Goal: Task Accomplishment & Management: Complete application form

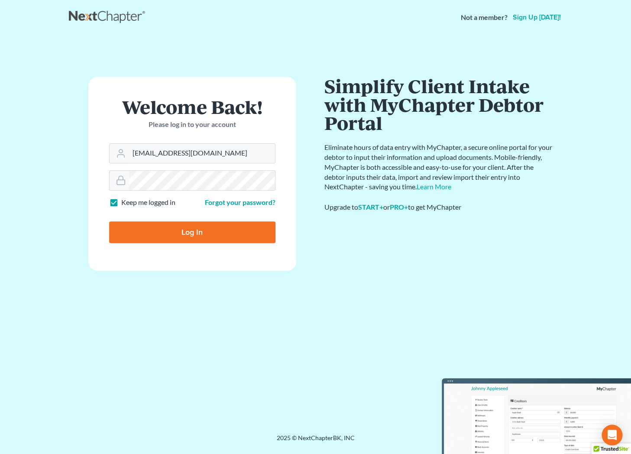
click at [186, 230] on input "Log In" at bounding box center [192, 232] width 166 height 22
type input "Thinking..."
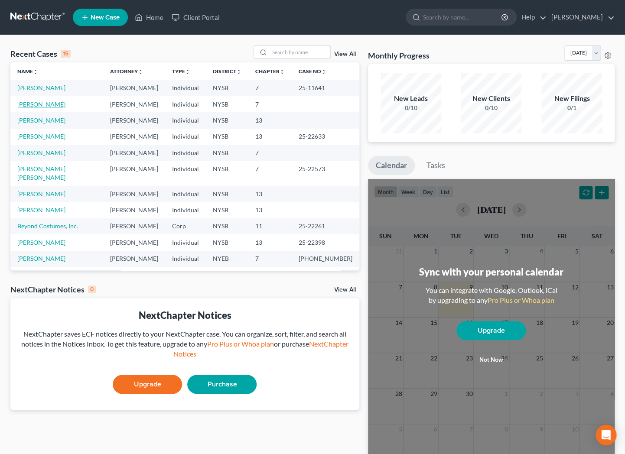
click at [39, 104] on link "[PERSON_NAME]" at bounding box center [41, 104] width 48 height 7
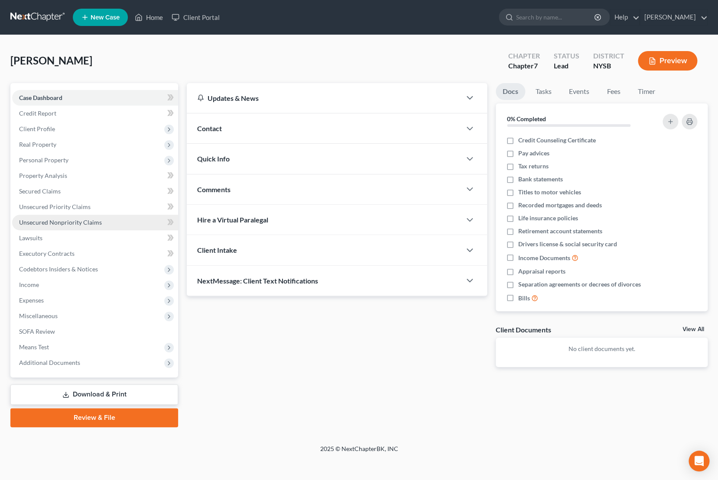
click at [61, 225] on span "Unsecured Nonpriority Claims" at bounding box center [60, 222] width 83 height 7
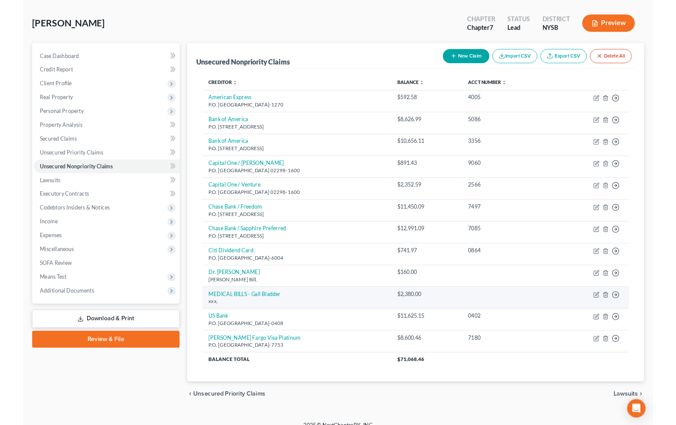
scroll to position [46, 0]
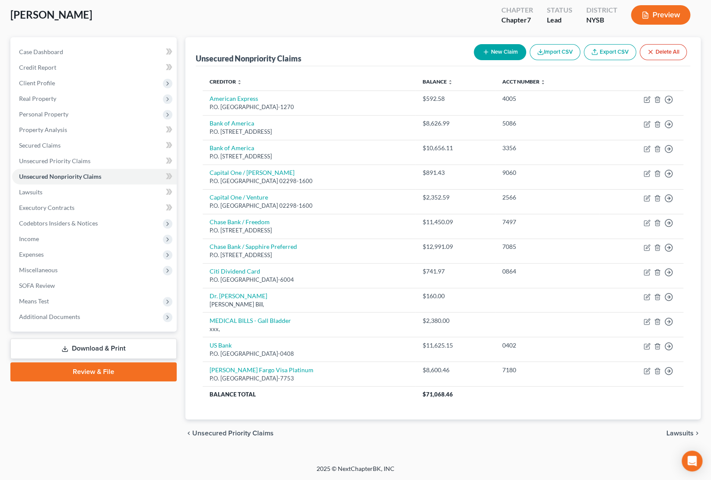
click at [495, 51] on button "New Claim" at bounding box center [500, 52] width 52 height 16
select select "0"
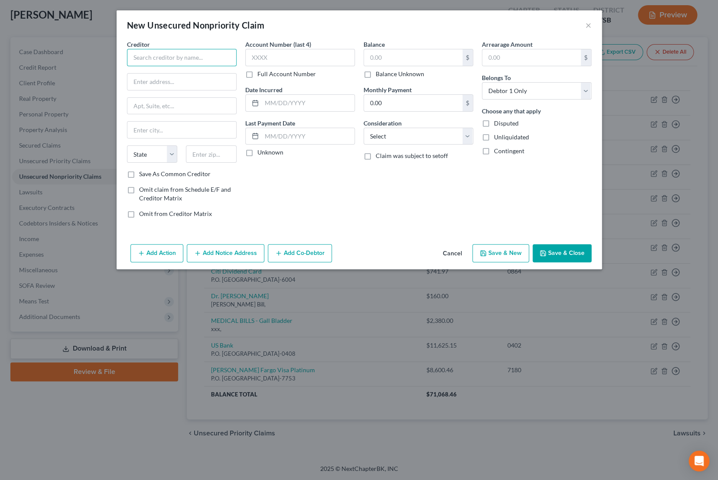
click at [144, 61] on input "text" at bounding box center [182, 57] width 110 height 17
type input "Dr. Jason Chan"
type input "CHILDRENS HOSPITAL"
click at [558, 256] on button "Save & Close" at bounding box center [561, 253] width 59 height 18
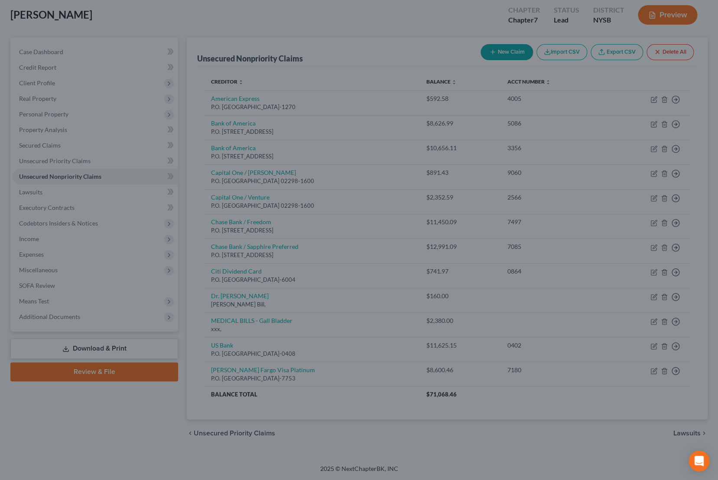
type input "0.00"
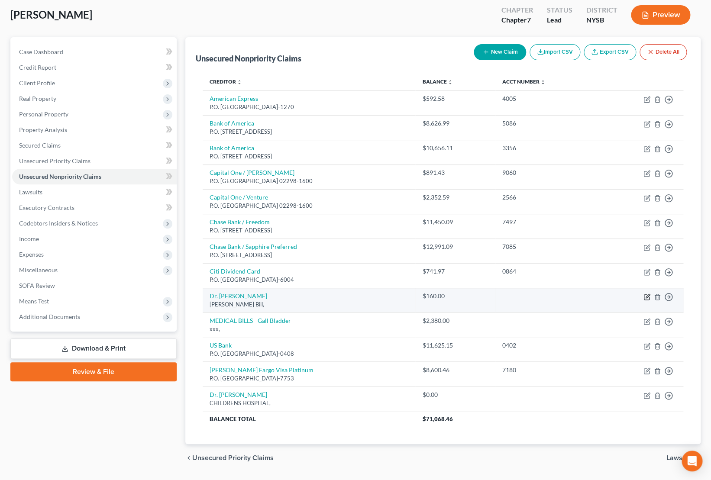
click at [631, 298] on icon "button" at bounding box center [647, 297] width 7 height 7
select select "9"
select select "3"
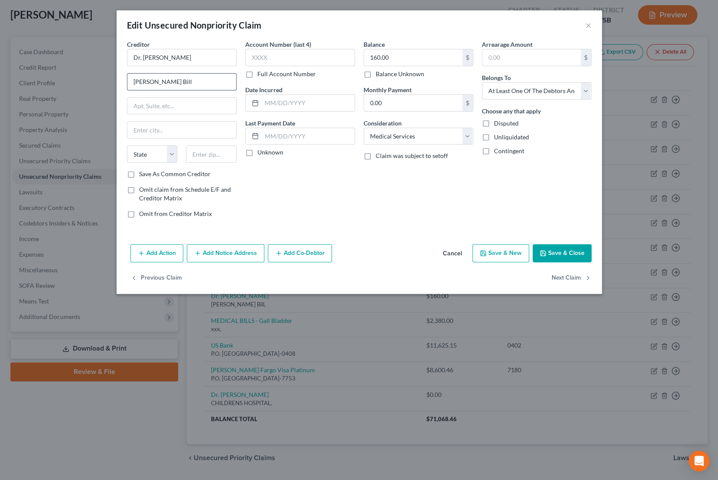
drag, startPoint x: 192, startPoint y: 80, endPoint x: 72, endPoint y: 75, distance: 120.1
click at [127, 75] on input "Zachary Dental Bill" at bounding box center [181, 82] width 109 height 16
click at [198, 81] on input "947 S. Lake Blvd." at bounding box center [181, 82] width 109 height 16
type input "947 S. Lake Blvd. #A"
click at [223, 156] on input "text" at bounding box center [211, 154] width 51 height 17
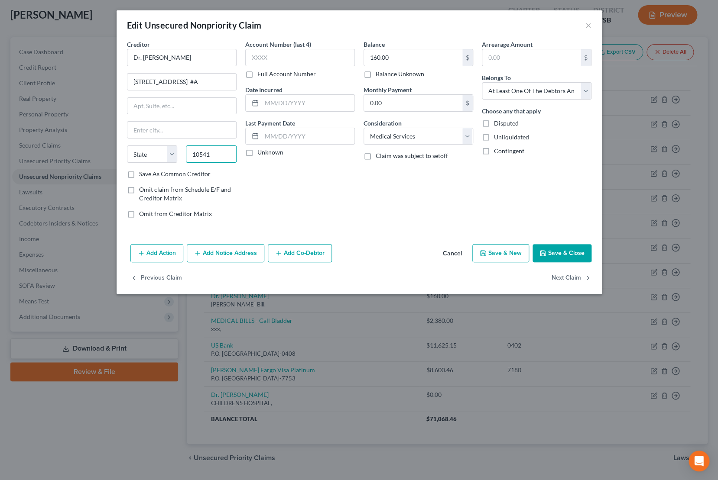
type input "10541"
type input "Mahopac"
select select "35"
click at [570, 249] on button "Save & Close" at bounding box center [561, 253] width 59 height 18
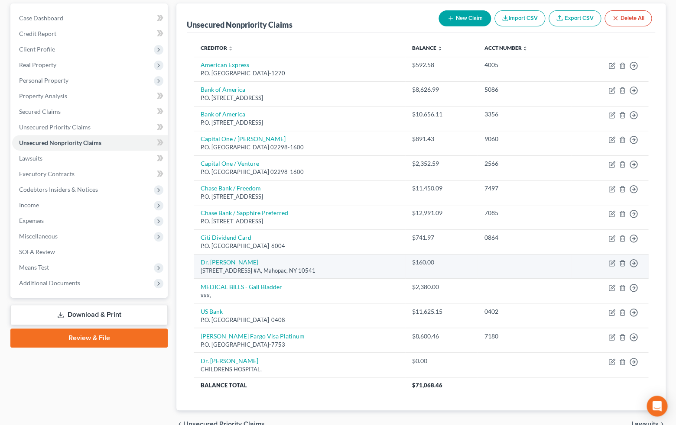
scroll to position [81, 0]
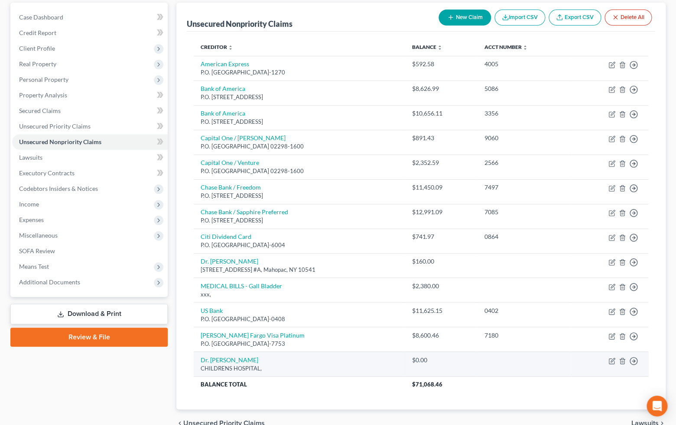
click at [341, 366] on div "CHILDRENS HOSPITAL," at bounding box center [300, 369] width 198 height 8
click at [614, 363] on icon "button" at bounding box center [611, 361] width 7 height 7
select select "0"
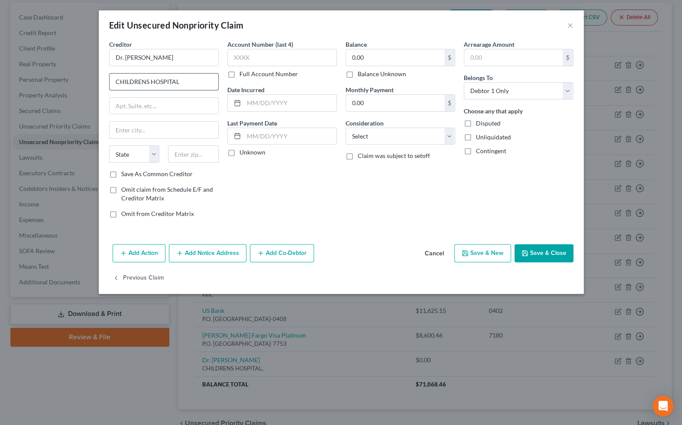
drag, startPoint x: 178, startPoint y: 82, endPoint x: 94, endPoint y: 83, distance: 83.2
click at [110, 83] on input "CHILDRENS HOSPITAL" at bounding box center [164, 82] width 109 height 16
click at [152, 84] on input "Maria Ferrara Children's Hospital" at bounding box center [164, 82] width 109 height 16
type input "Maria Fareri Children's Hospital"
click at [136, 108] on input "text" at bounding box center [164, 106] width 109 height 16
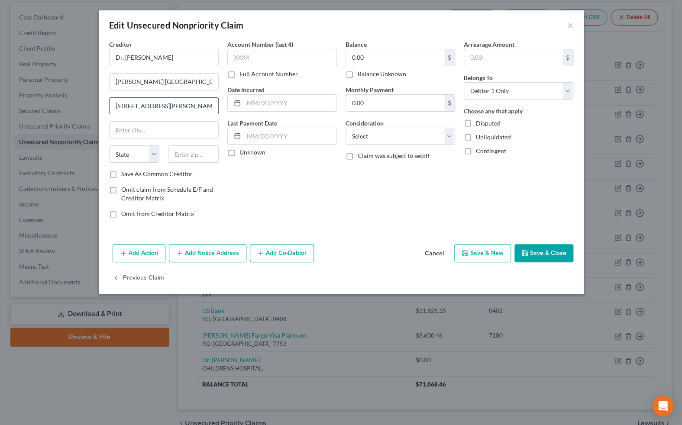
type input "100 Woods Road"
click at [193, 157] on input "text" at bounding box center [193, 154] width 51 height 17
type input "10595"
type input "Valhalla"
select select "35"
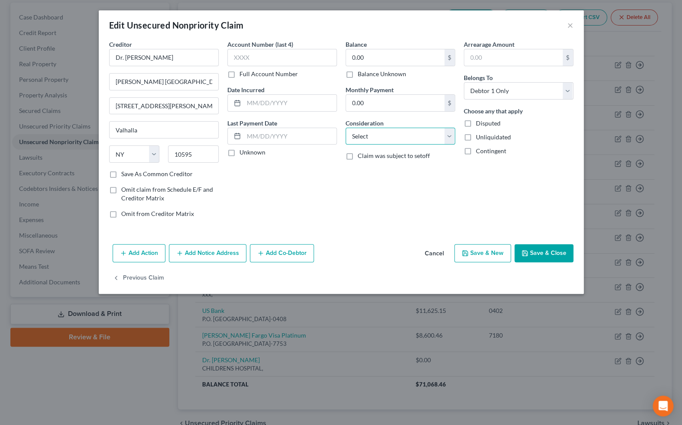
select select "9"
click option "Medical Services" at bounding box center [0, 0] width 0 height 0
select select "3"
click option "At Least One Of The Debtors And Another" at bounding box center [0, 0] width 0 height 0
click at [536, 251] on button "Save & Close" at bounding box center [544, 253] width 59 height 18
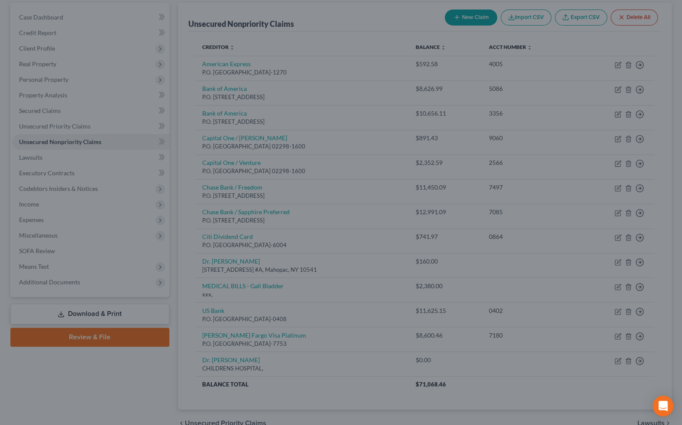
type input "0"
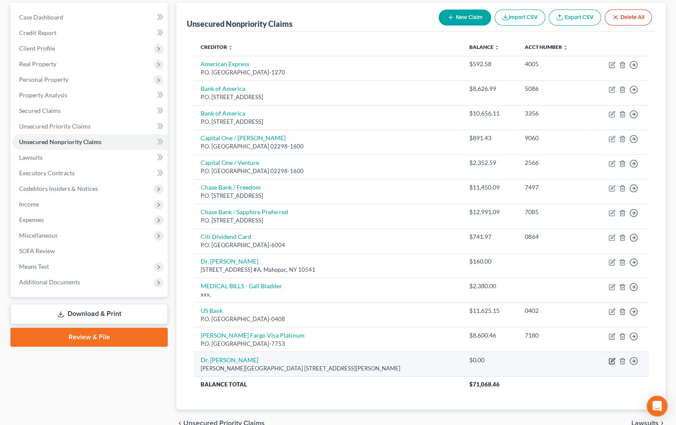
click at [614, 362] on icon "button" at bounding box center [611, 361] width 7 height 7
select select "35"
select select "9"
select select "3"
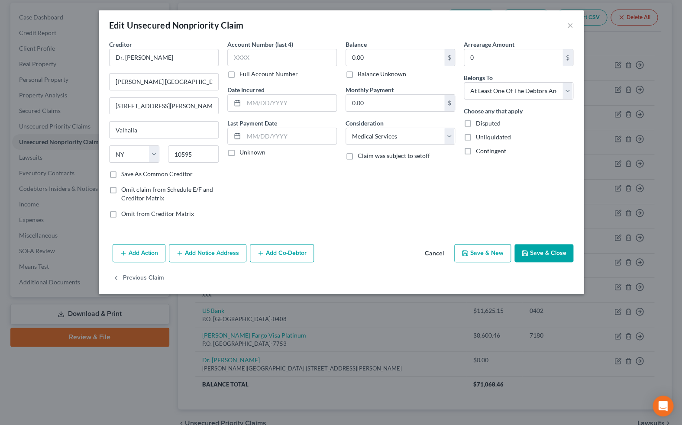
click at [358, 76] on label "Balance Unknown" at bounding box center [382, 74] width 49 height 9
click at [361, 75] on input "Balance Unknown" at bounding box center [364, 73] width 6 height 6
checkbox input "true"
click at [529, 253] on button "Save & Close" at bounding box center [544, 253] width 59 height 18
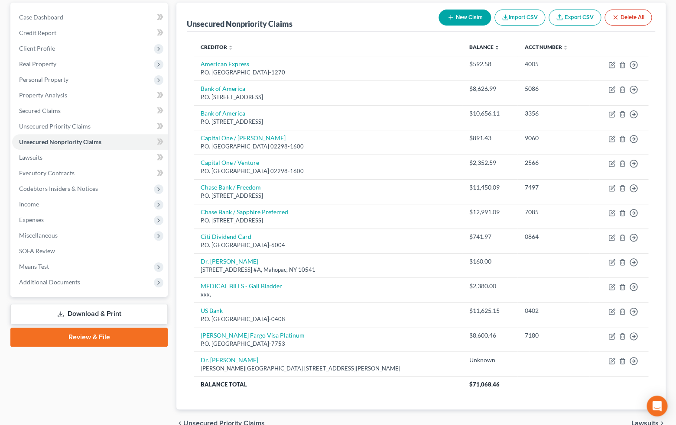
click at [471, 16] on button "New Claim" at bounding box center [464, 18] width 52 height 16
select select "0"
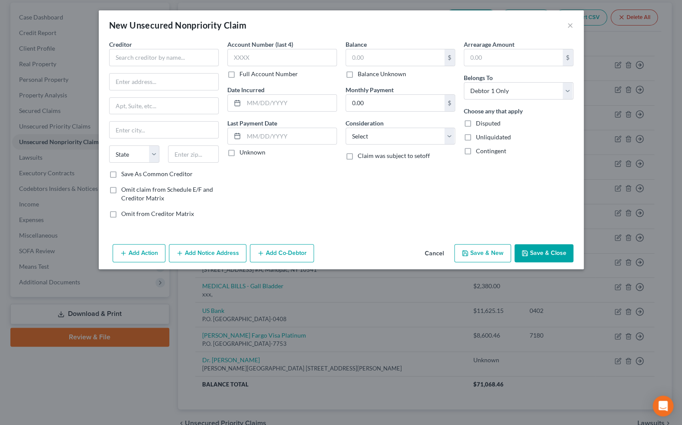
click at [358, 74] on label "Balance Unknown" at bounding box center [382, 74] width 49 height 9
click at [361, 74] on input "Balance Unknown" at bounding box center [364, 73] width 6 height 6
checkbox input "true"
type input "0.00"
click at [162, 52] on input "text" at bounding box center [164, 57] width 110 height 17
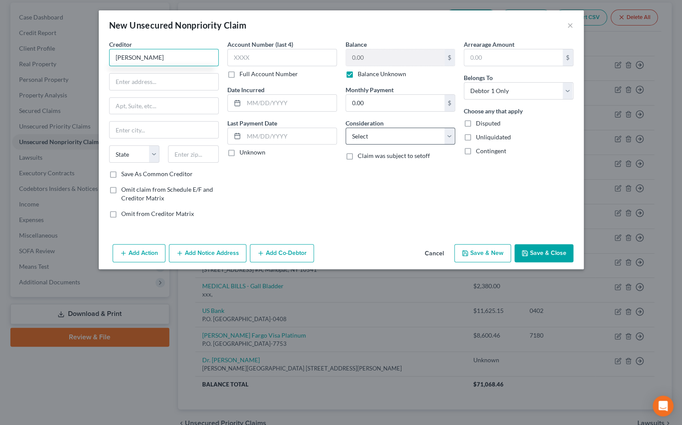
type input "Levent Balkir"
select select "9"
click option "Medical Services" at bounding box center [0, 0] width 0 height 0
click at [124, 83] on input "text" at bounding box center [164, 82] width 109 height 16
type input "110 South Bedford Road"
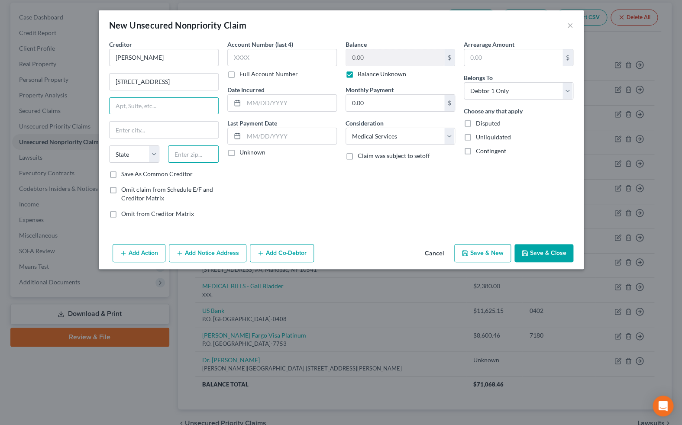
click at [185, 154] on input "text" at bounding box center [193, 154] width 51 height 17
type input "10549"
type input "Mount Kisco"
select select "35"
click at [533, 251] on button "Save & Close" at bounding box center [544, 253] width 59 height 18
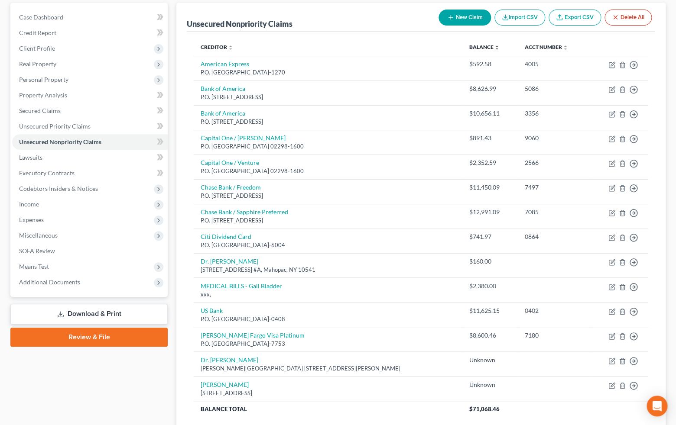
click at [469, 15] on button "New Claim" at bounding box center [464, 18] width 52 height 16
select select "0"
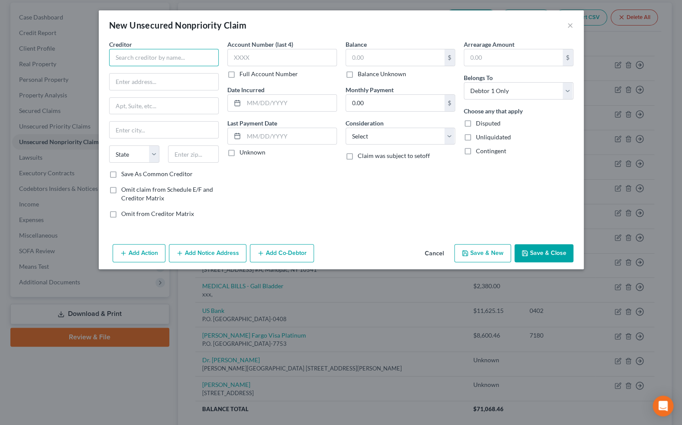
click at [194, 58] on input "text" at bounding box center [164, 57] width 110 height 17
type input "Dr. Kunal Sangvhi"
click at [358, 75] on label "Balance Unknown" at bounding box center [382, 74] width 49 height 9
click at [361, 75] on input "Balance Unknown" at bounding box center [364, 73] width 6 height 6
checkbox input "true"
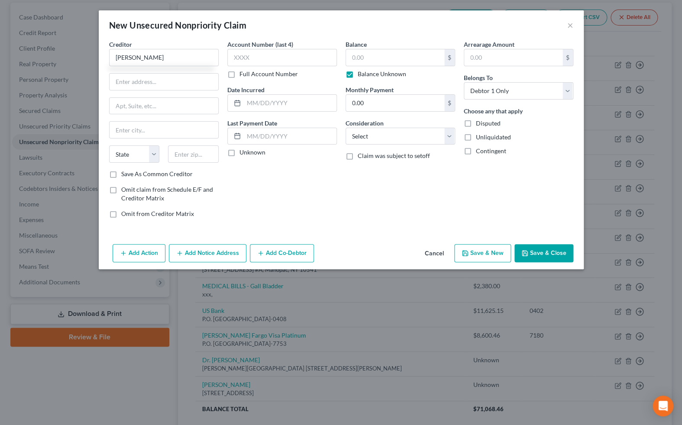
type input "0.00"
select select "9"
click option "Medical Services" at bounding box center [0, 0] width 0 height 0
click at [114, 81] on input "text" at bounding box center [164, 82] width 109 height 16
type input "600 E. 233rd Street"
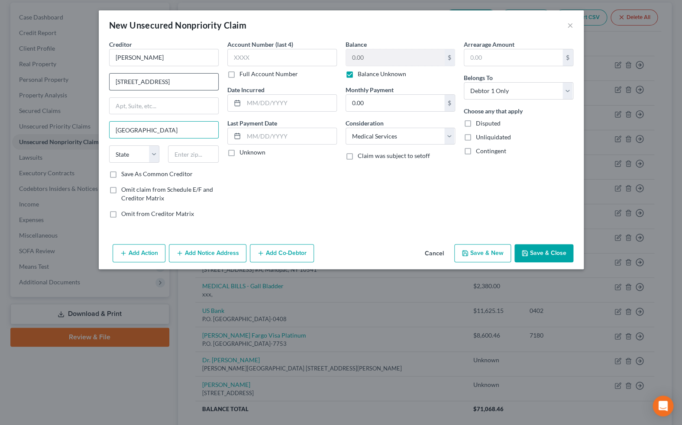
type input "Bronx"
select select "35"
type input "10466"
click at [523, 252] on icon "button" at bounding box center [525, 253] width 5 height 5
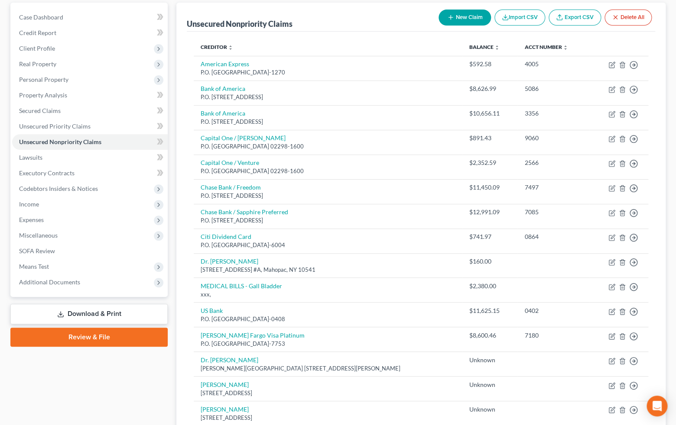
click at [472, 21] on button "New Claim" at bounding box center [464, 18] width 52 height 16
select select "0"
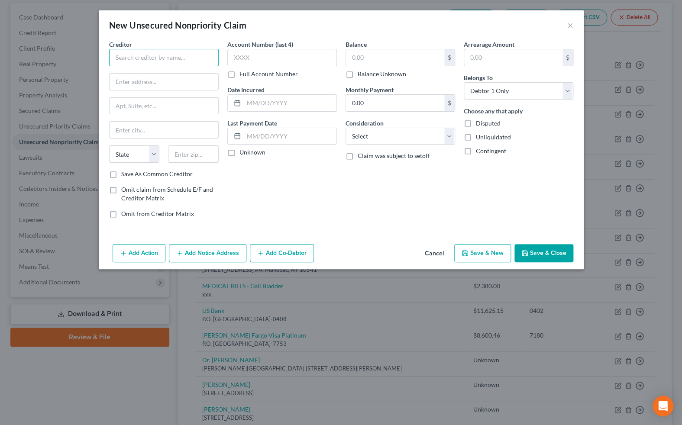
click at [209, 59] on input "text" at bounding box center [164, 57] width 110 height 17
type input "Dr. Parantap Gupta"
click at [358, 73] on label "Balance Unknown" at bounding box center [382, 74] width 49 height 9
click at [361, 73] on input "Balance Unknown" at bounding box center [364, 73] width 6 height 6
checkbox input "true"
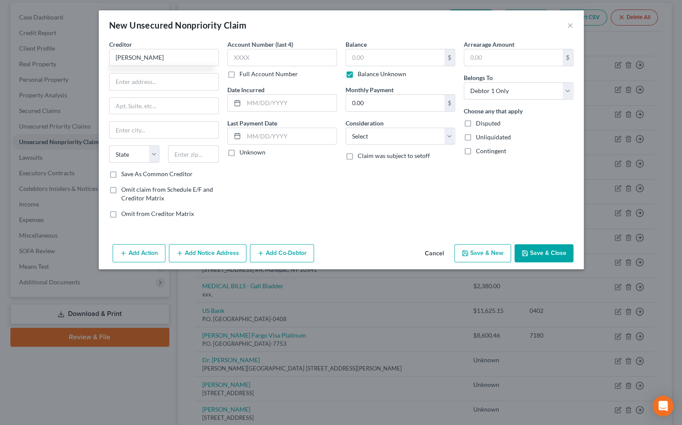
type input "0.00"
select select "9"
click option "Medical Services" at bounding box center [0, 0] width 0 height 0
click at [121, 85] on input "text" at bounding box center [164, 82] width 109 height 16
type input "110 South Bedford Road"
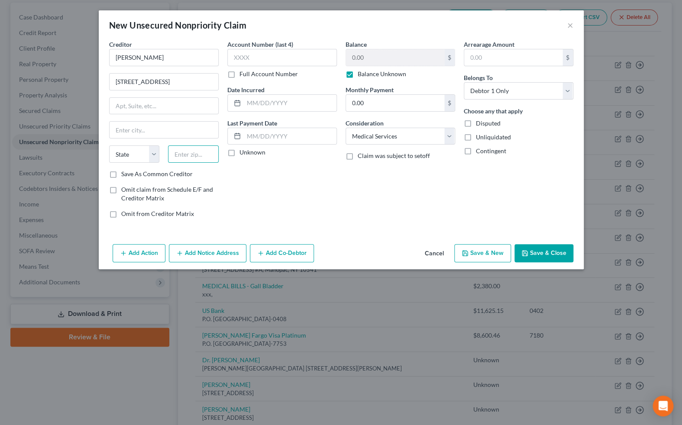
click at [181, 160] on input "text" at bounding box center [193, 154] width 51 height 17
type input "10549"
type input "Mount Kisco"
select select "35"
click at [567, 253] on button "Save & Close" at bounding box center [544, 253] width 59 height 18
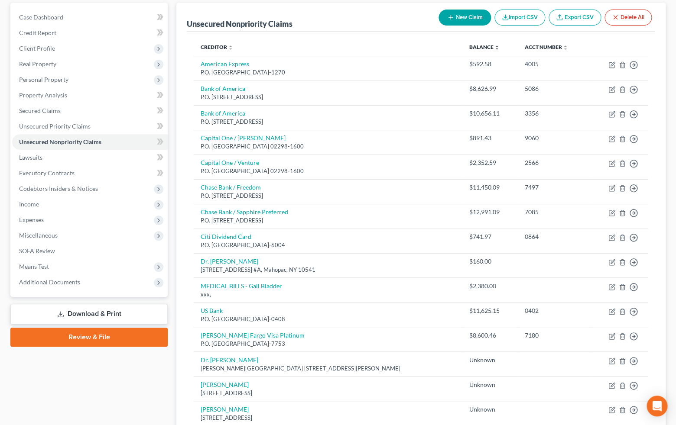
click at [457, 23] on button "New Claim" at bounding box center [464, 18] width 52 height 16
select select "0"
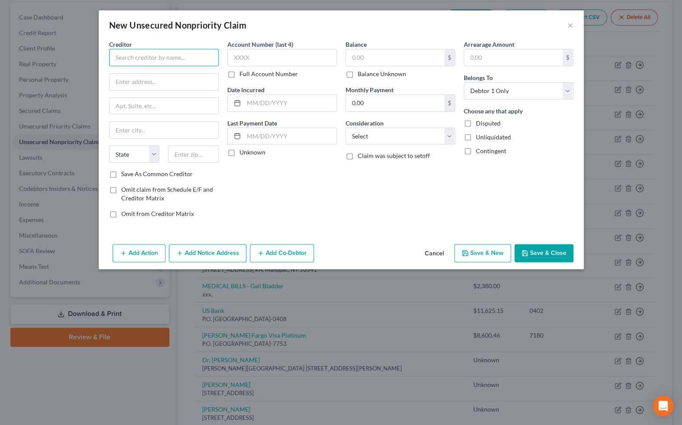
click at [199, 57] on input "text" at bounding box center [164, 57] width 110 height 17
type input "Christina Malehiodi"
click at [358, 76] on label "Balance Unknown" at bounding box center [382, 74] width 49 height 9
click at [361, 75] on input "Balance Unknown" at bounding box center [364, 73] width 6 height 6
checkbox input "true"
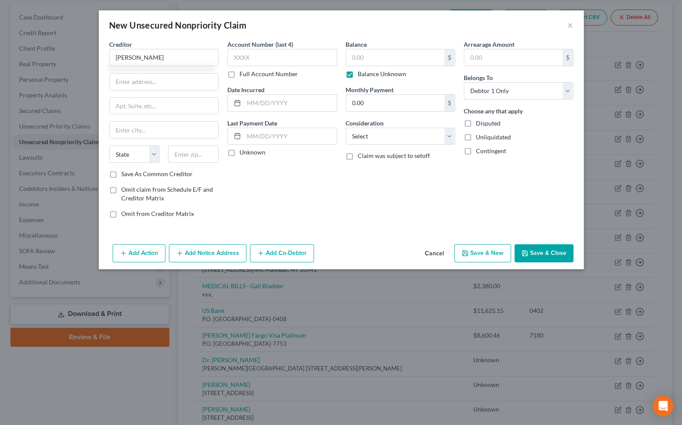
type input "0.00"
select select "9"
click option "Medical Services" at bounding box center [0, 0] width 0 height 0
click at [121, 84] on input "text" at bounding box center [164, 82] width 109 height 16
type input "670 Storeleigh Avenue"
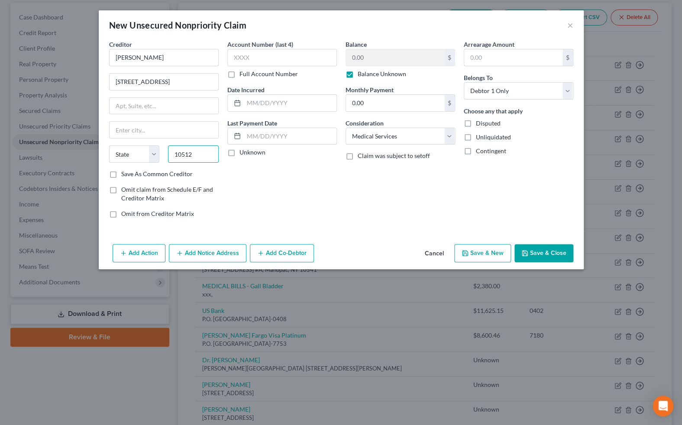
type input "10512"
click at [242, 208] on div "Account Number (last 4) Full Account Number Date Incurred Last Payment Date Unk…" at bounding box center [282, 132] width 118 height 185
type input "Carmel"
select select "35"
click at [539, 248] on button "Save & Close" at bounding box center [544, 253] width 59 height 18
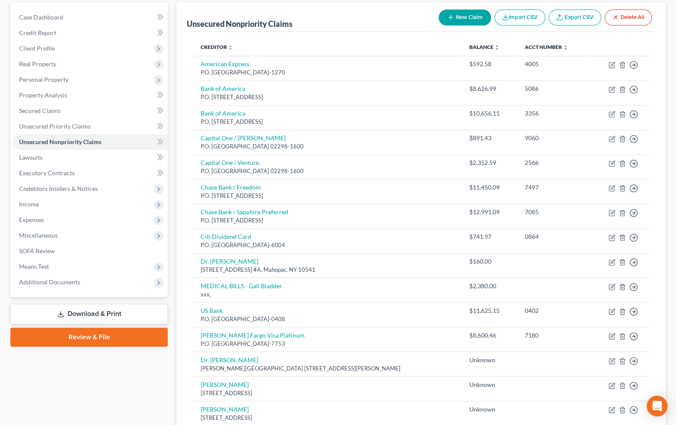
click at [481, 21] on button "New Claim" at bounding box center [464, 18] width 52 height 16
select select "0"
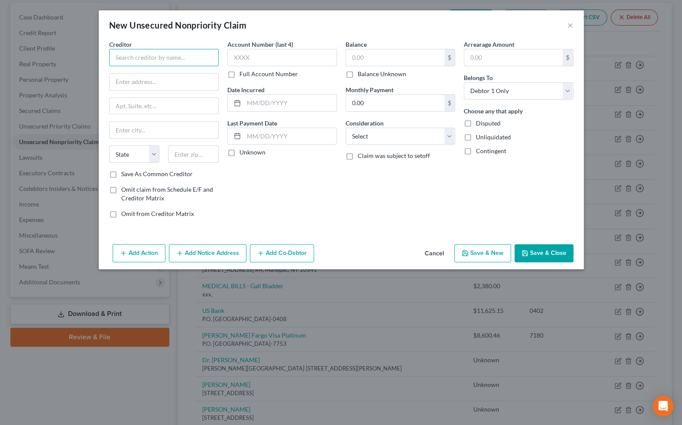
click at [209, 59] on input "text" at bounding box center [164, 57] width 110 height 17
type input "Norwalk Hospital Emergency Room"
click at [358, 78] on label "Balance Unknown" at bounding box center [382, 74] width 49 height 9
click at [361, 75] on input "Balance Unknown" at bounding box center [364, 73] width 6 height 6
checkbox input "true"
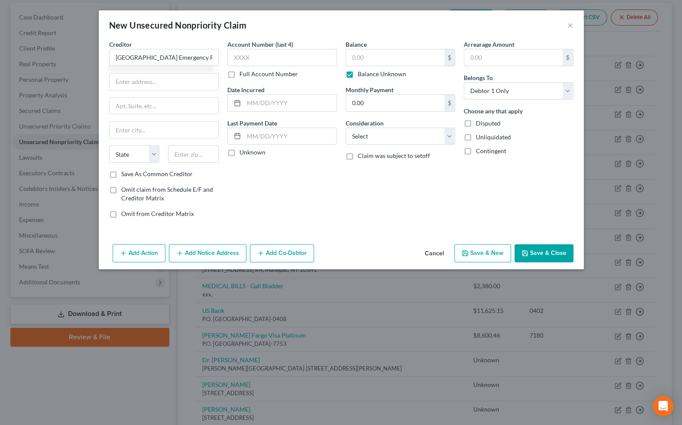
type input "0.00"
select select "9"
click option "Medical Services" at bounding box center [0, 0] width 0 height 0
click at [203, 156] on input "text" at bounding box center [193, 154] width 51 height 17
type input "06856"
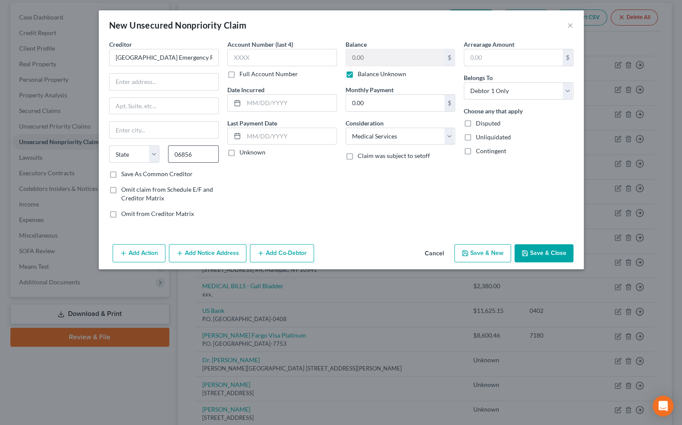
type input "Norwalk"
select select "6"
click at [112, 85] on input "text" at bounding box center [164, 82] width 109 height 16
type input "34 Maple Street"
click at [522, 254] on button "Save & Close" at bounding box center [544, 253] width 59 height 18
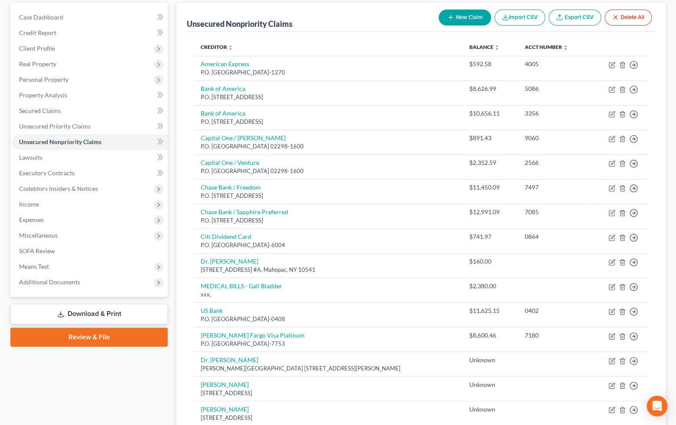
click at [451, 13] on button "New Claim" at bounding box center [464, 18] width 52 height 16
select select "0"
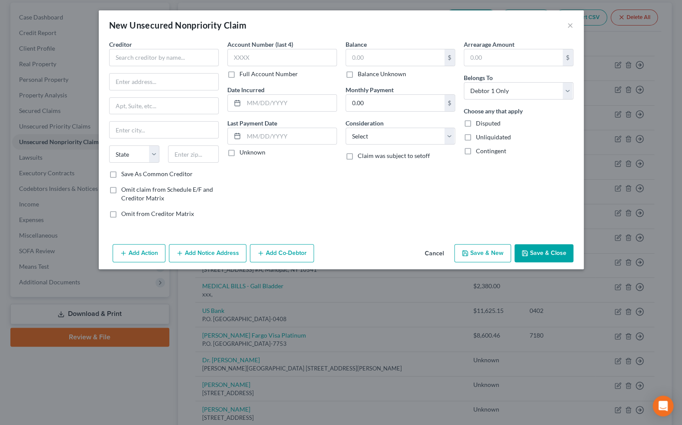
click at [358, 73] on label "Balance Unknown" at bounding box center [382, 74] width 49 height 9
click at [361, 73] on input "Balance Unknown" at bounding box center [364, 73] width 6 height 6
checkbox input "true"
type input "0.00"
select select "9"
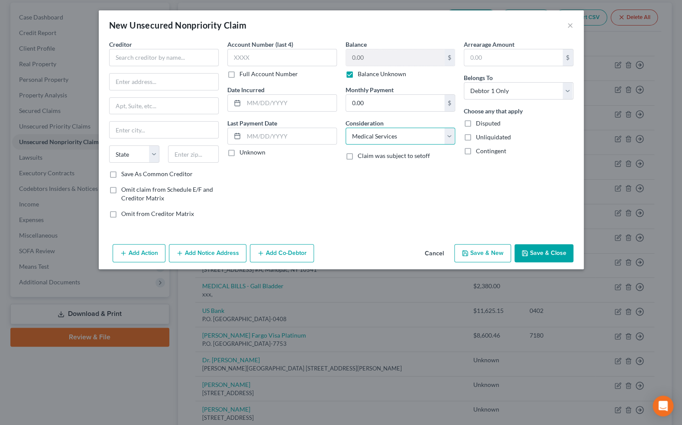
click option "Medical Services" at bounding box center [0, 0] width 0 height 0
click at [172, 55] on input "text" at bounding box center [164, 57] width 110 height 17
type input "H"
type input "North Shore LIJ Hospital"
click at [358, 74] on label "Balance Unknown" at bounding box center [382, 74] width 49 height 9
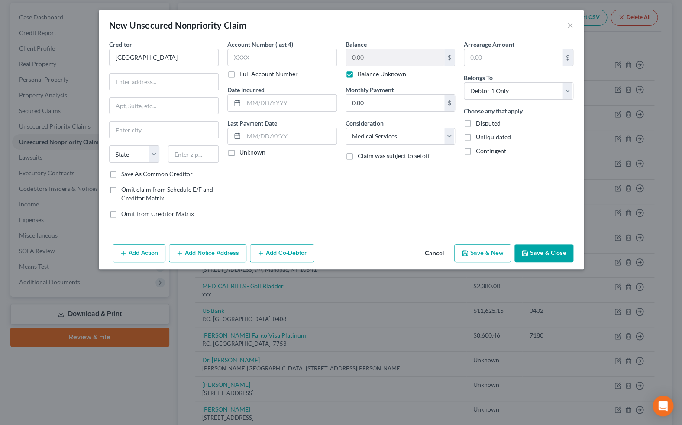
click at [361, 74] on input "Balance Unknown" at bounding box center [364, 73] width 6 height 6
checkbox input "false"
click at [370, 60] on input "0.00" at bounding box center [395, 57] width 98 height 16
type input "26,445.70"
click at [172, 84] on input "text" at bounding box center [164, 82] width 109 height 16
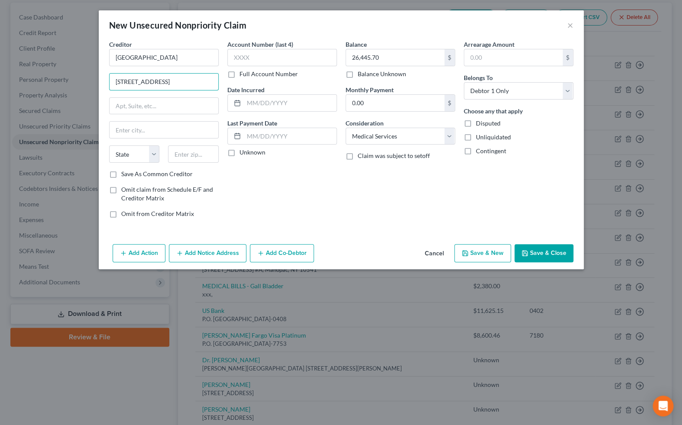
type input "27005 76th Avenue"
click at [182, 157] on input "text" at bounding box center [193, 154] width 51 height 17
type input "11040"
type input "New Hyde Park"
select select "35"
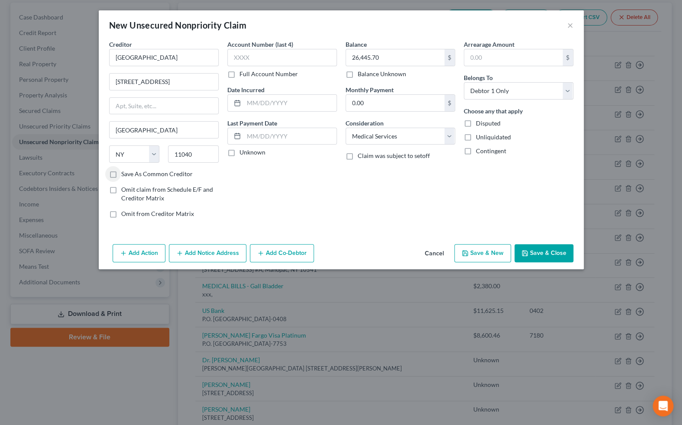
click at [545, 250] on button "Save & Close" at bounding box center [544, 253] width 59 height 18
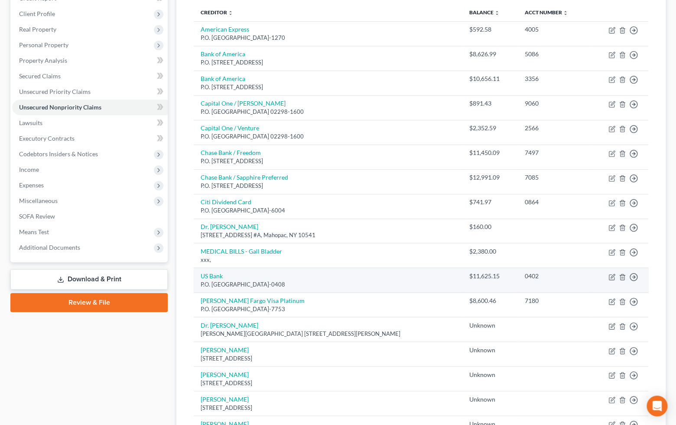
scroll to position [94, 0]
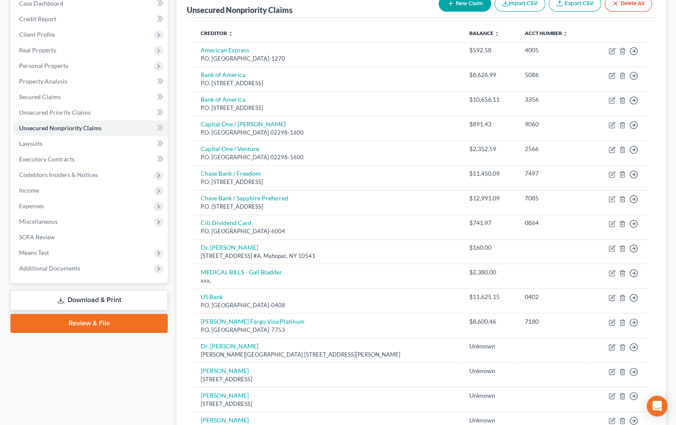
click at [451, 9] on button "New Claim" at bounding box center [464, 4] width 52 height 16
select select "0"
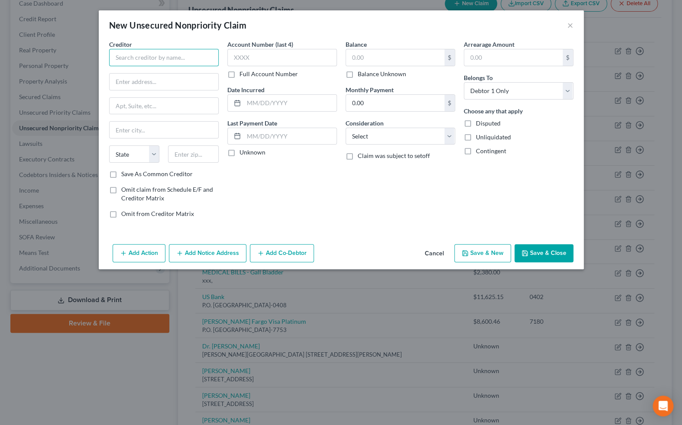
click at [163, 58] on input "text" at bounding box center [164, 57] width 110 height 17
type input "Maud L. Lemercier"
select select "9"
click option "Medical Services" at bounding box center [0, 0] width 0 height 0
click at [365, 56] on input "text" at bounding box center [395, 57] width 98 height 16
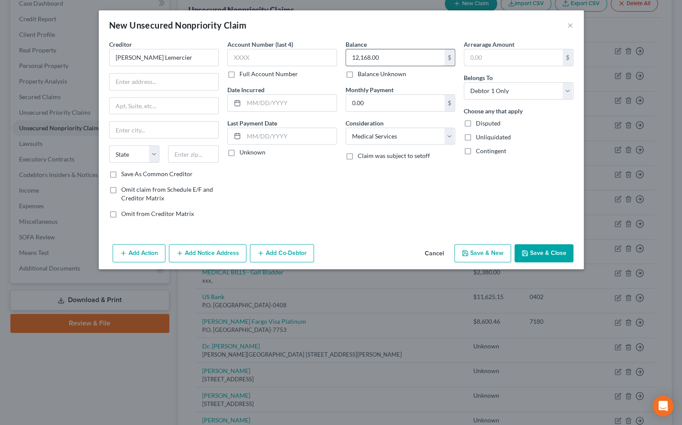
type input "12,168.00"
click at [196, 161] on input "text" at bounding box center [193, 154] width 51 height 17
type input "10536"
type input "Katonah"
select select "35"
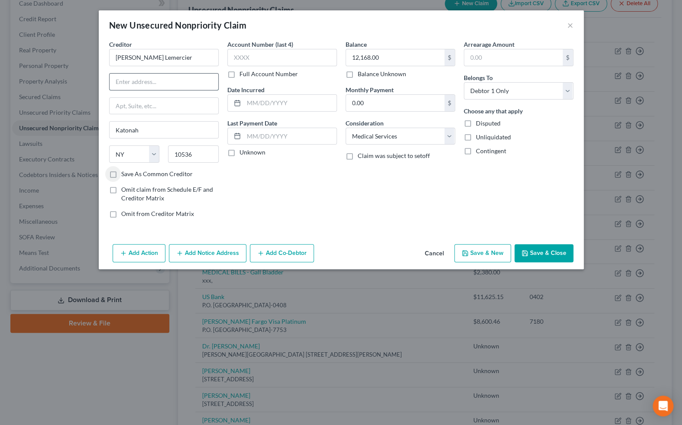
click at [117, 87] on input "text" at bounding box center [164, 82] width 109 height 16
type input "111 Bedford Road"
click at [528, 257] on button "Save & Close" at bounding box center [544, 253] width 59 height 18
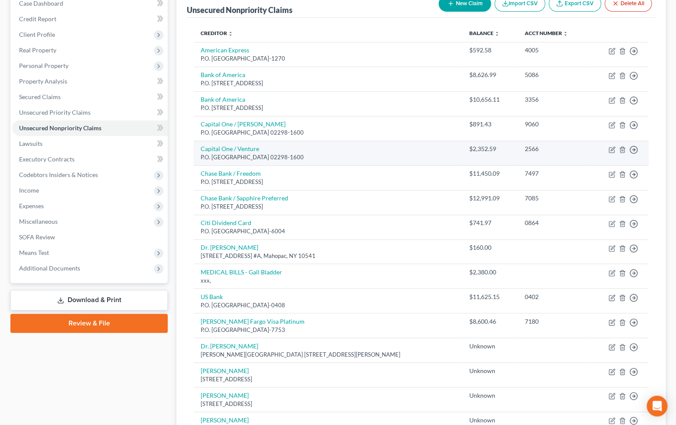
scroll to position [0, 0]
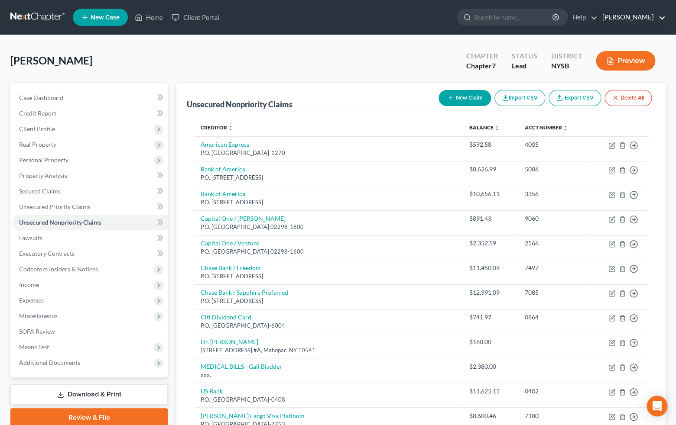
click at [631, 22] on link "Daniel S. Alter" at bounding box center [631, 18] width 67 height 16
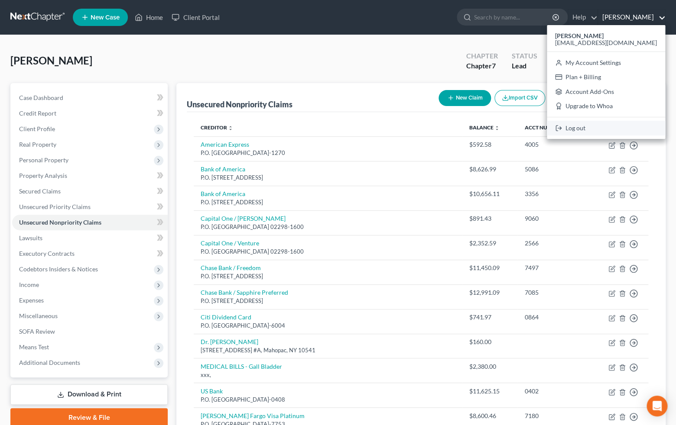
click at [619, 124] on link "Log out" at bounding box center [606, 128] width 118 height 15
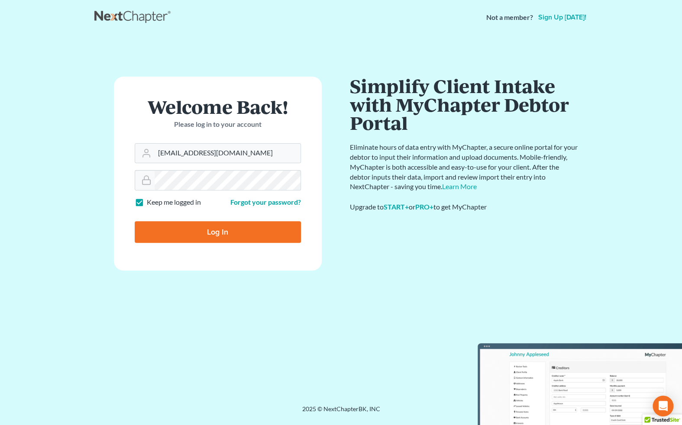
click at [245, 233] on input "Log In" at bounding box center [218, 232] width 166 height 22
type input "Thinking..."
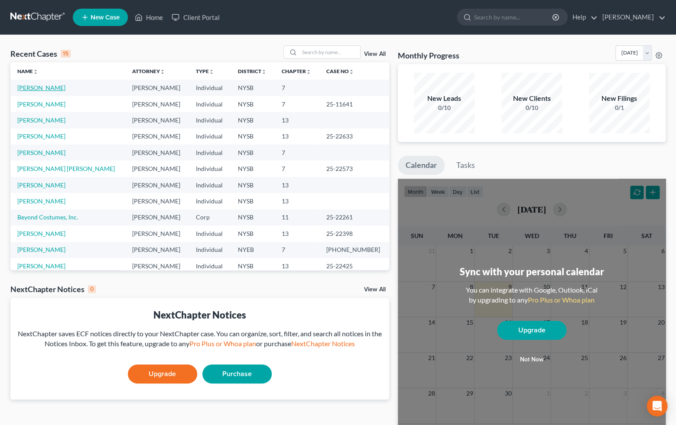
click at [58, 91] on link "[PERSON_NAME]" at bounding box center [41, 87] width 48 height 7
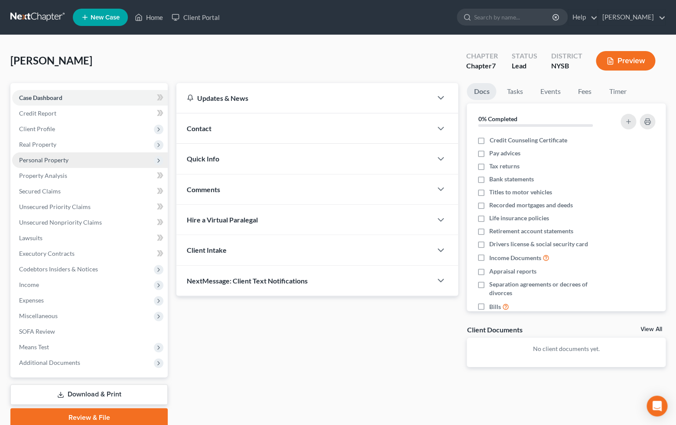
click at [52, 160] on span "Personal Property" at bounding box center [43, 159] width 49 height 7
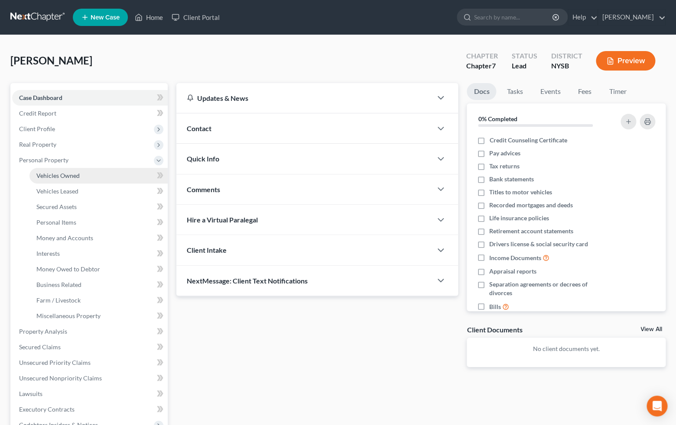
click at [57, 173] on span "Vehicles Owned" at bounding box center [57, 175] width 43 height 7
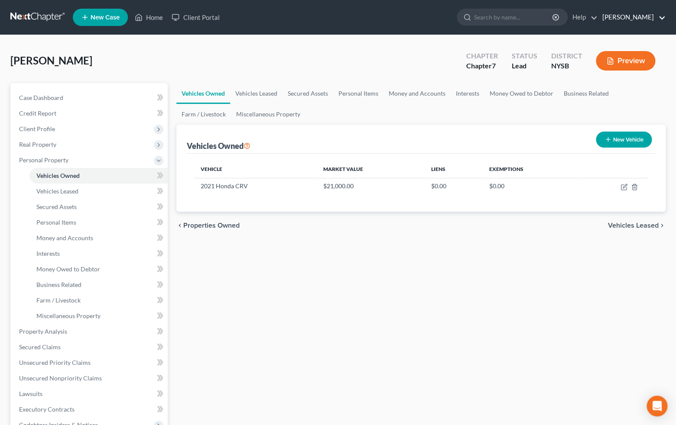
click at [623, 16] on link "Daniel S. Alter" at bounding box center [631, 18] width 67 height 16
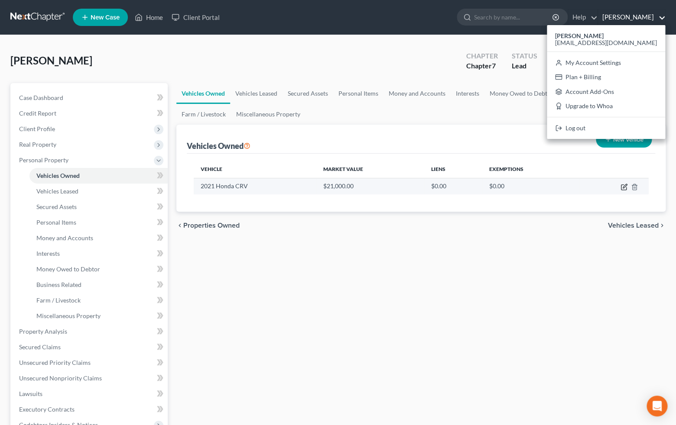
click at [622, 185] on icon "button" at bounding box center [623, 187] width 7 height 7
select select "0"
select select "5"
select select "2"
select select "0"
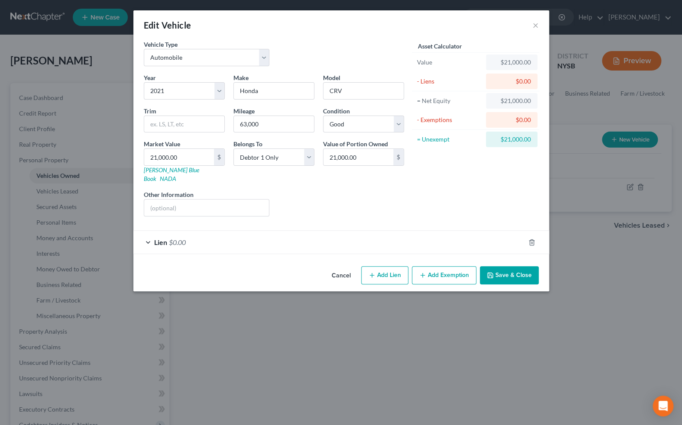
click at [625, 299] on div "Edit Vehicle × Vehicle Type Select Automobile Truck Trailer Watercraft Aircraft…" at bounding box center [341, 212] width 682 height 425
click at [532, 271] on button "Save & Close" at bounding box center [509, 275] width 59 height 18
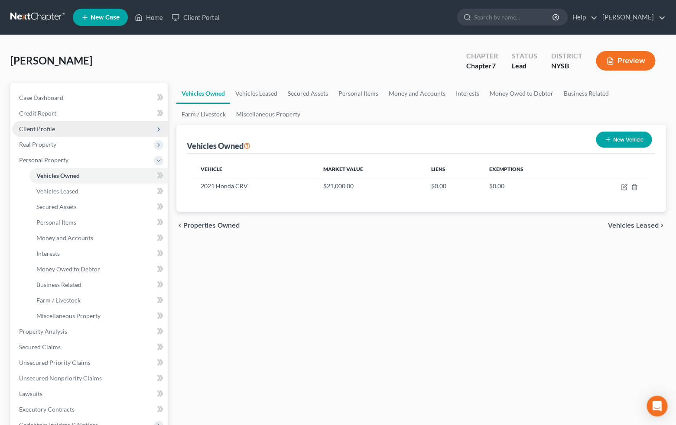
click at [44, 125] on span "Client Profile" at bounding box center [37, 128] width 36 height 7
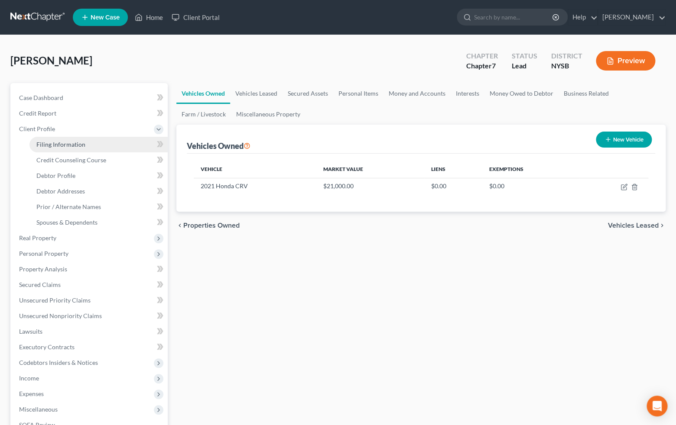
click at [61, 147] on span "Filing Information" at bounding box center [60, 144] width 49 height 7
select select "1"
select select "0"
select select "55"
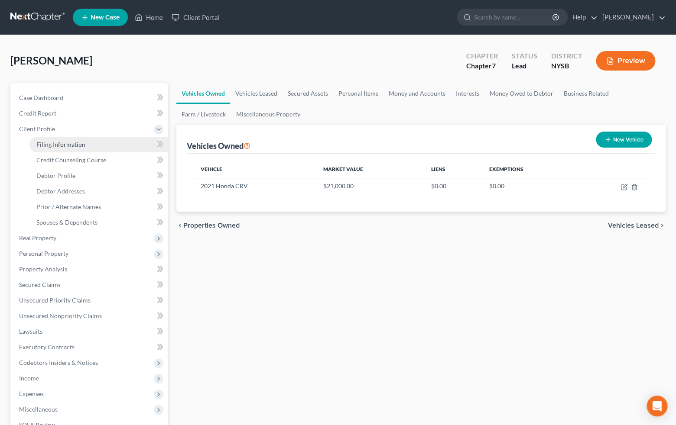
select select "0"
select select "35"
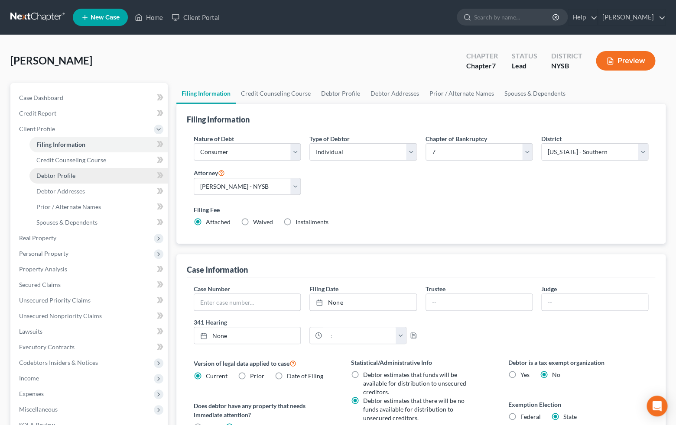
click at [65, 172] on span "Debtor Profile" at bounding box center [55, 175] width 39 height 7
select select "1"
select select "3"
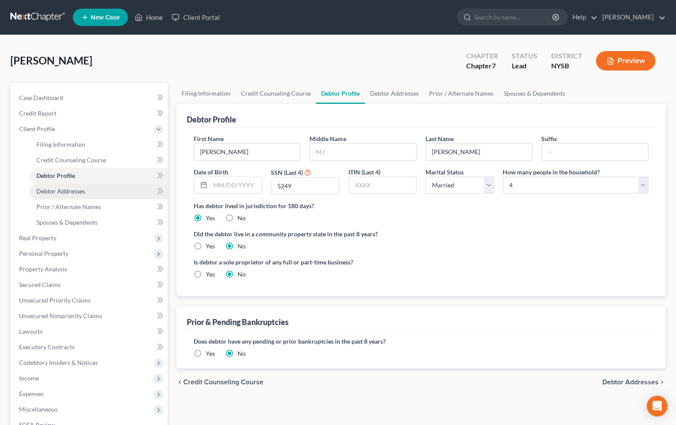
click at [65, 190] on span "Debtor Addresses" at bounding box center [60, 191] width 49 height 7
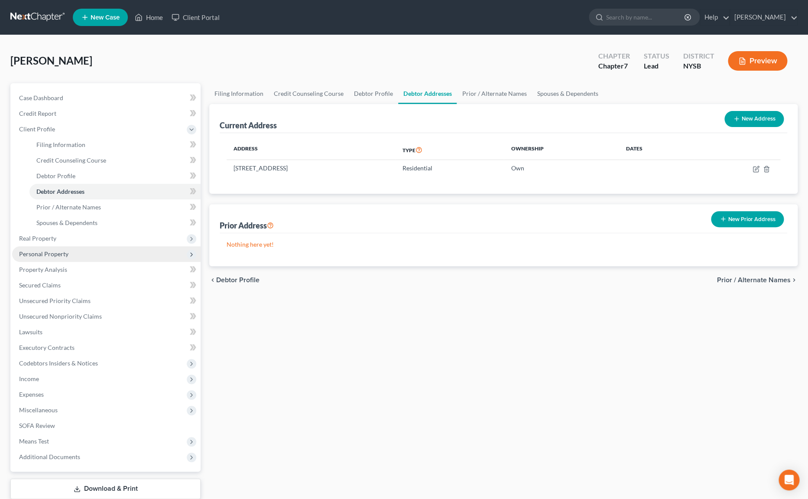
click at [55, 252] on span "Personal Property" at bounding box center [43, 253] width 49 height 7
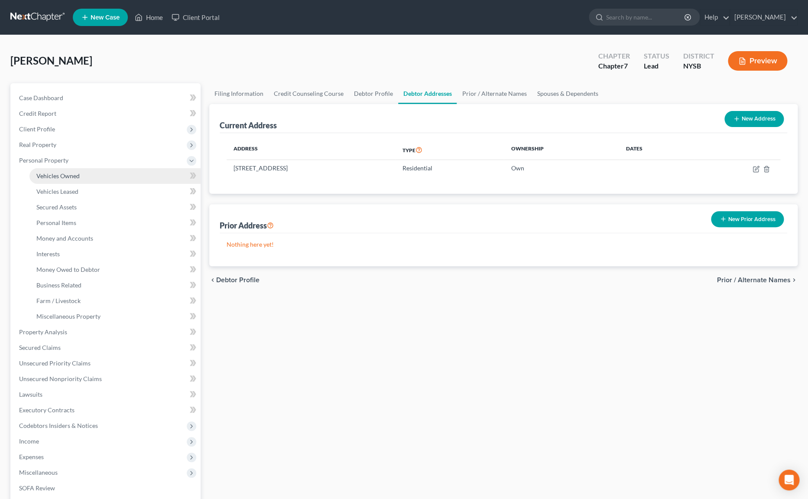
click at [68, 178] on span "Vehicles Owned" at bounding box center [57, 175] width 43 height 7
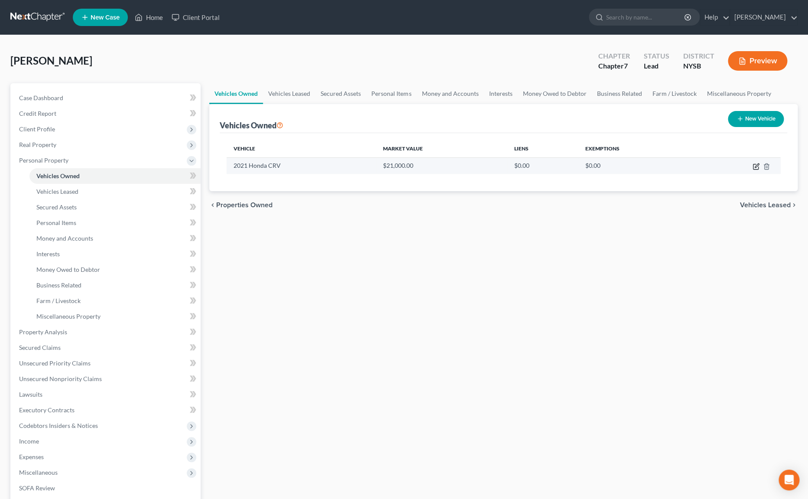
click at [682, 166] on icon "button" at bounding box center [756, 166] width 7 height 7
select select "0"
select select "5"
select select "2"
select select "0"
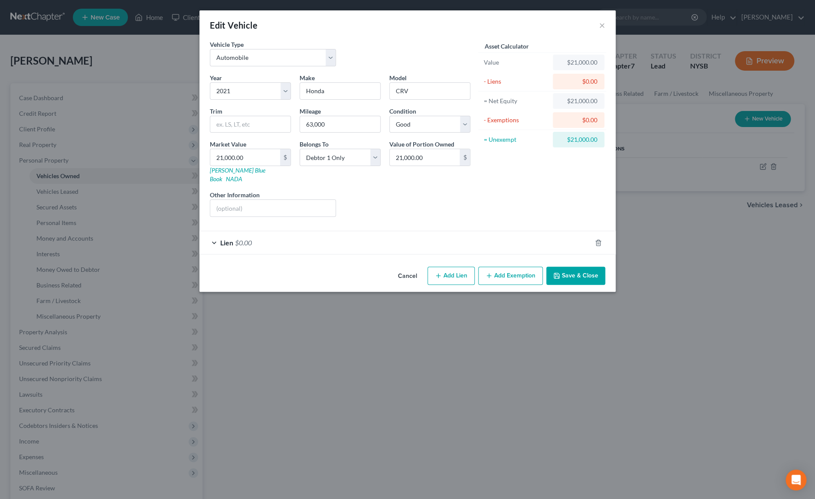
click at [526, 266] on button "Add Exemption" at bounding box center [510, 275] width 65 height 18
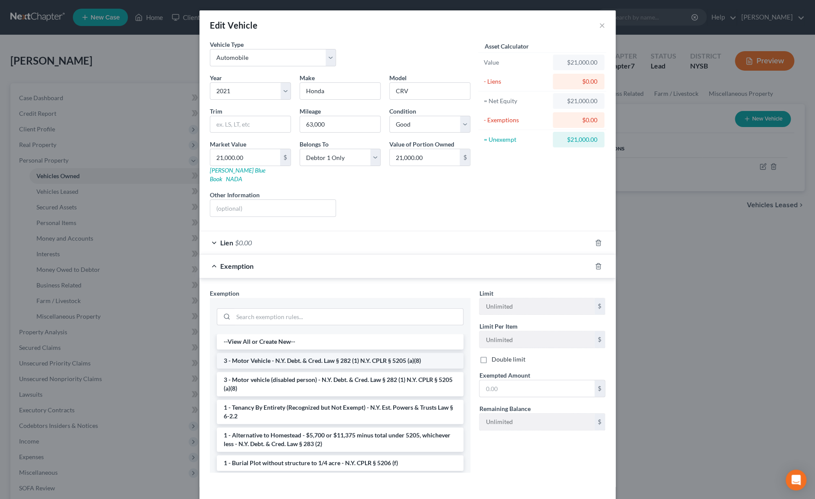
click at [347, 353] on li "3 - Motor Vehicle - N.Y. Debt. & Cred. Law § 282 (1) N.Y. CPLR § 5205 (a)(8)" at bounding box center [340, 361] width 247 height 16
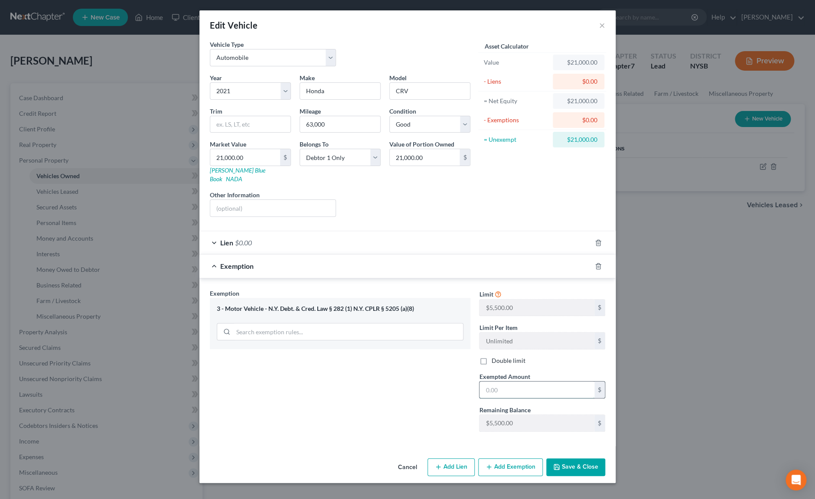
click at [496, 382] on input "text" at bounding box center [536, 389] width 115 height 16
type input "5,500.00"
click at [571, 425] on button "Save & Close" at bounding box center [575, 467] width 59 height 18
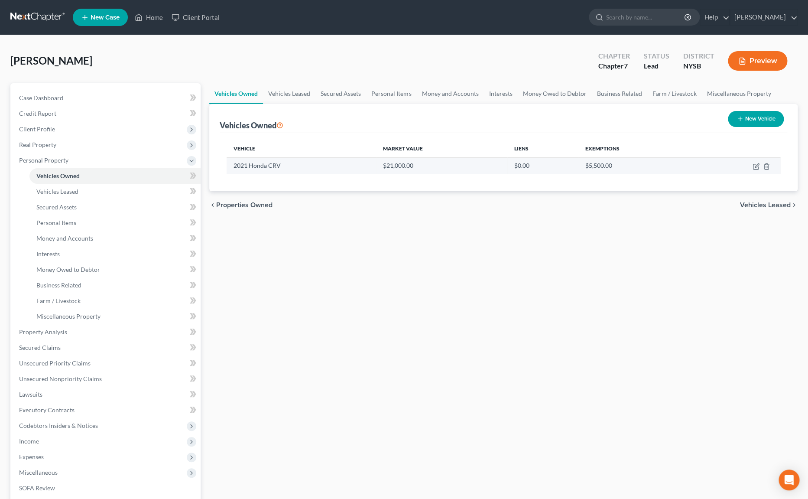
click at [682, 167] on td at bounding box center [738, 165] width 84 height 16
click at [682, 165] on icon "button" at bounding box center [755, 166] width 5 height 5
select select "0"
select select "5"
select select "2"
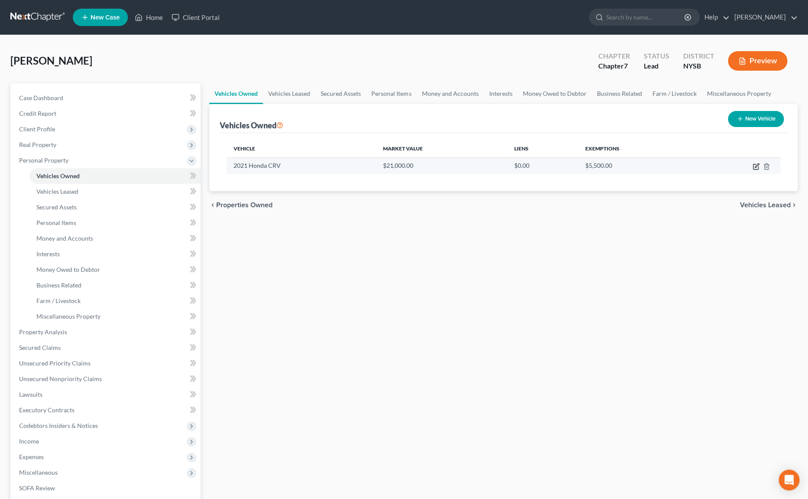
select select "0"
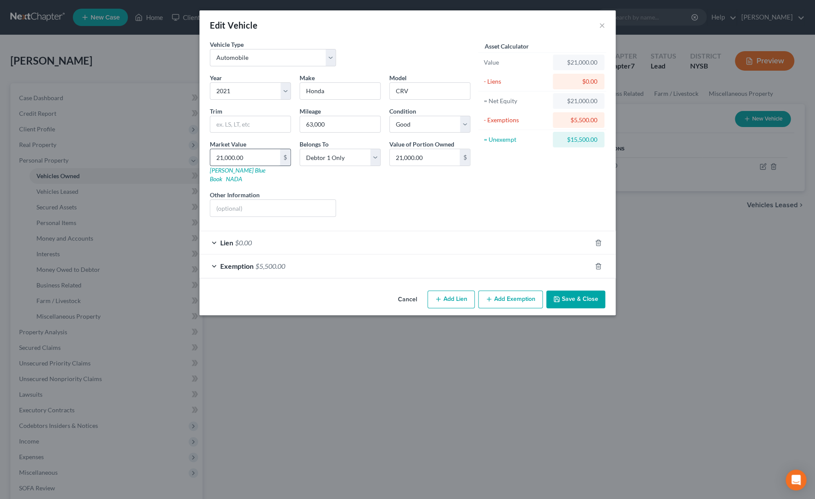
click at [223, 158] on input "21,000.00" at bounding box center [245, 157] width 70 height 16
type input "1"
type input "1.00"
type input "16"
type input "16.00"
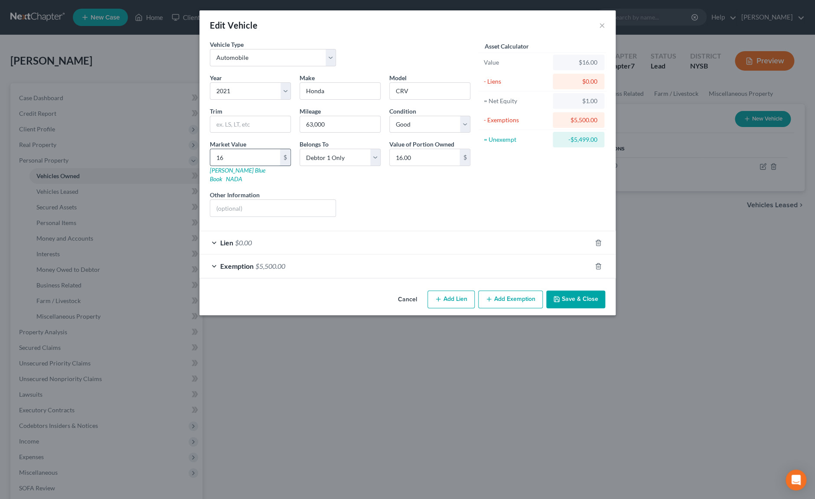
type input "160"
type input "160.00"
type input "1600"
type input "1,600.00"
type input "1,6000"
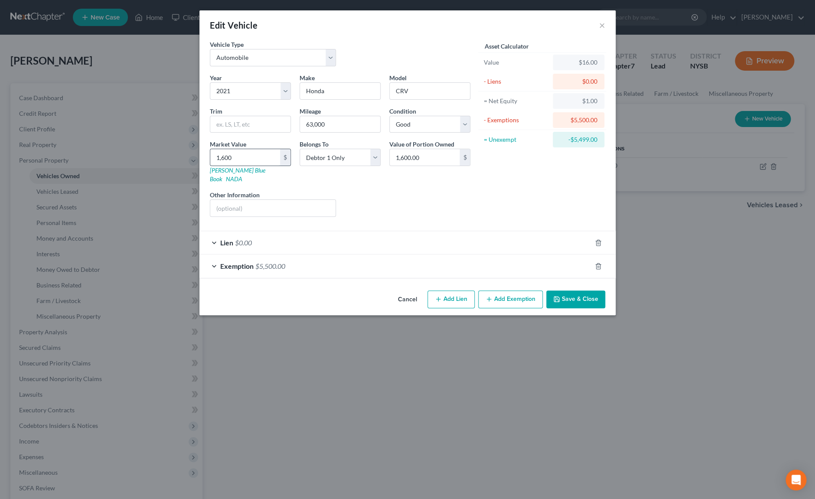
type input "16,000.00"
click at [216, 257] on div "Exemption $5,500.00" at bounding box center [395, 265] width 392 height 23
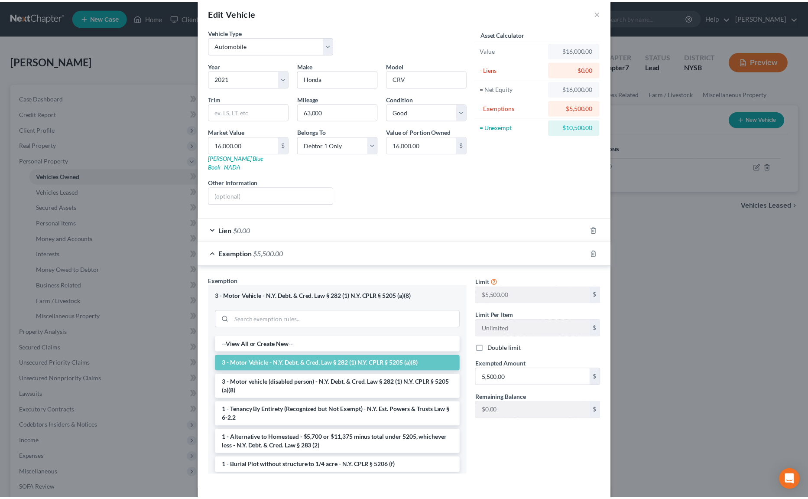
scroll to position [42, 0]
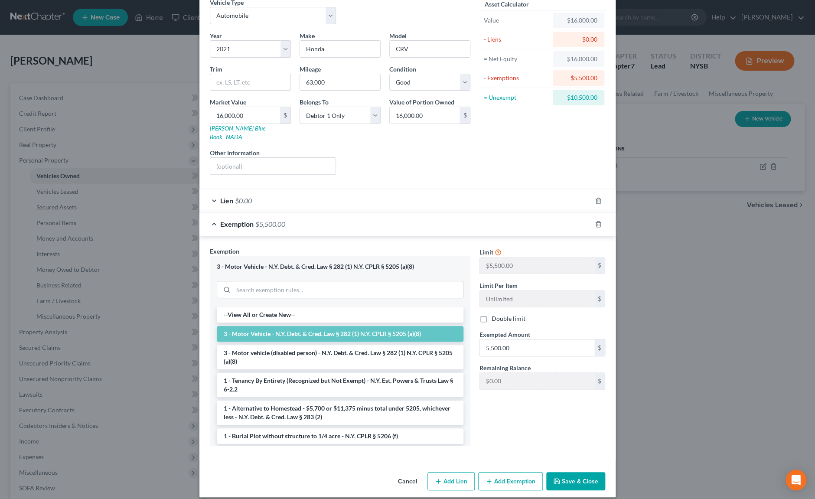
click at [575, 425] on button "Save & Close" at bounding box center [575, 481] width 59 height 18
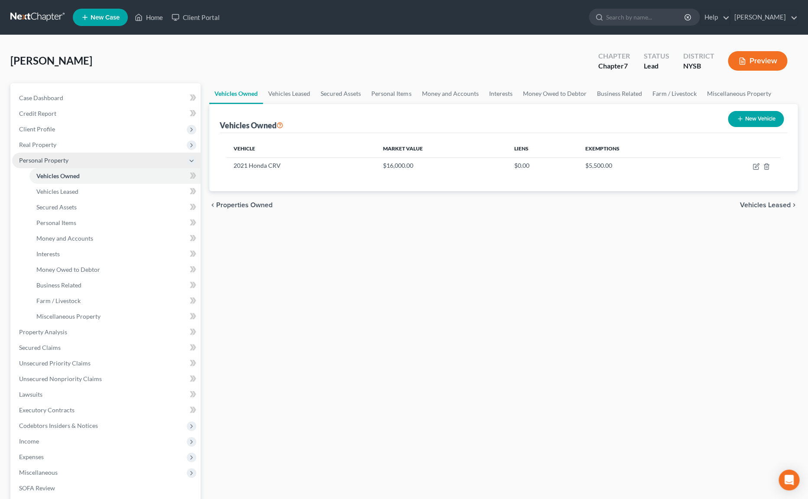
click at [192, 159] on icon at bounding box center [191, 160] width 7 height 7
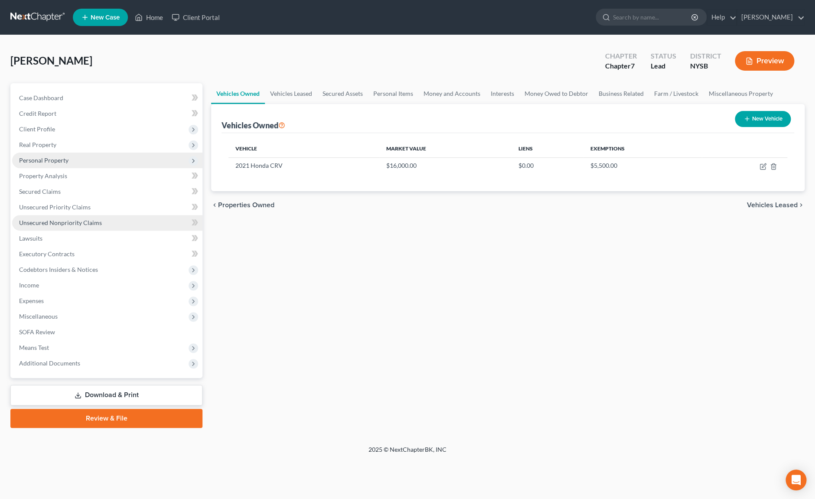
click at [68, 219] on span "Unsecured Nonpriority Claims" at bounding box center [60, 222] width 83 height 7
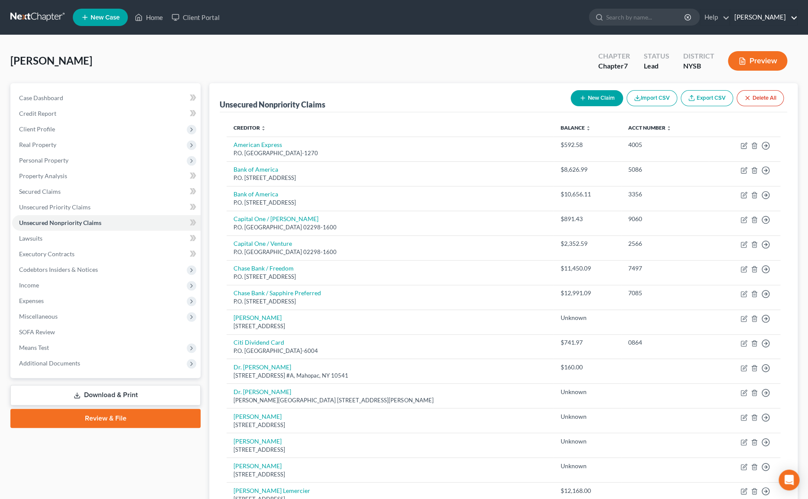
click at [682, 17] on link "Daniel S. Alter" at bounding box center [763, 18] width 67 height 16
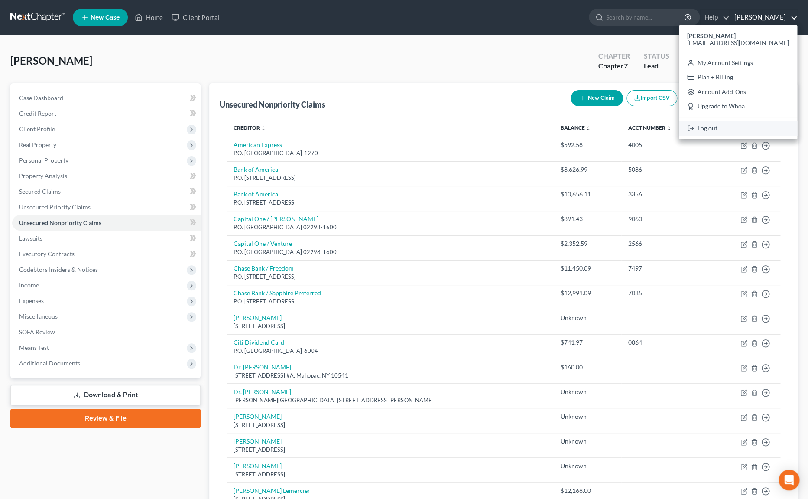
click at [682, 125] on link "Log out" at bounding box center [738, 128] width 118 height 15
